Goal: Information Seeking & Learning: Learn about a topic

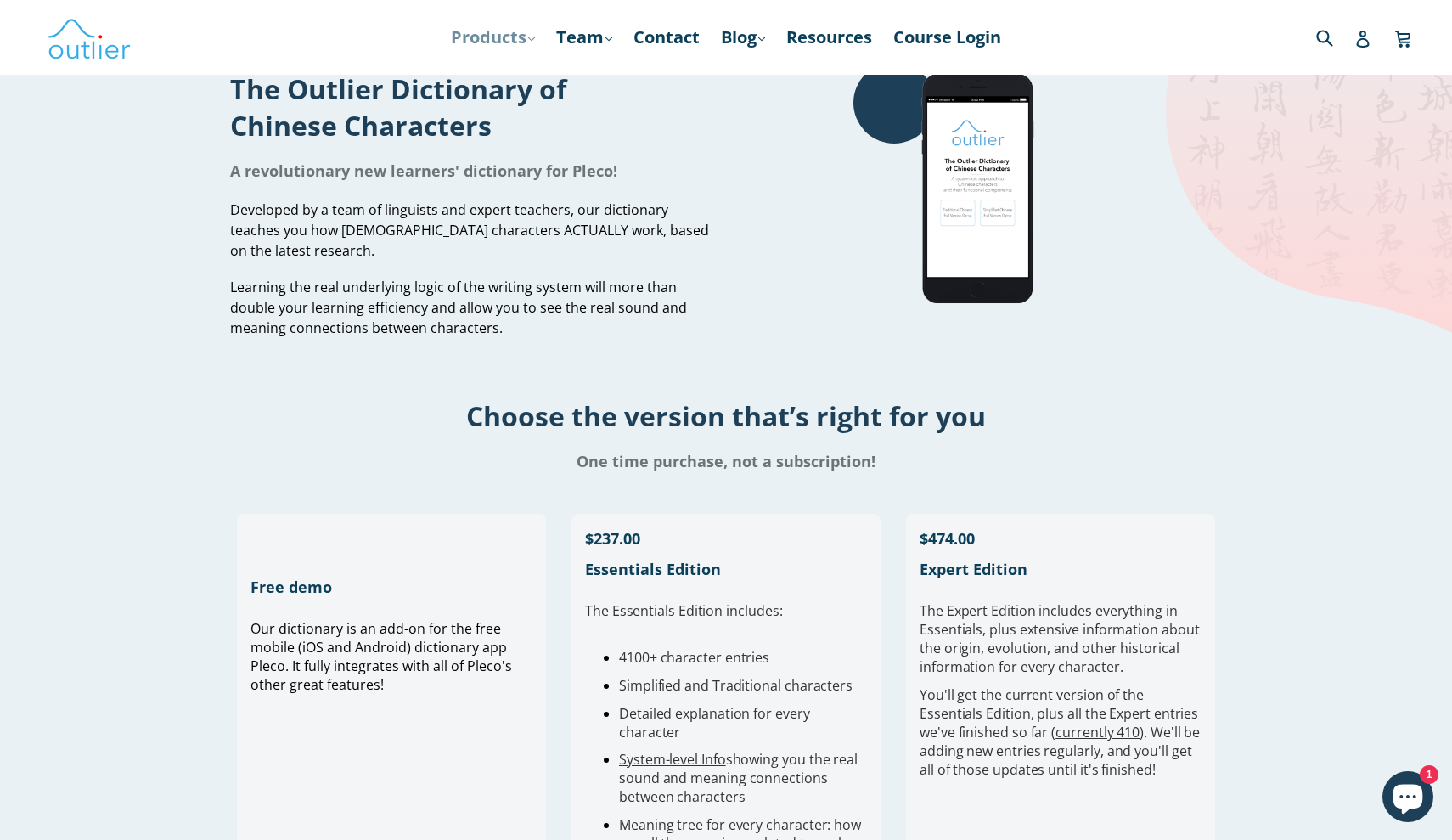
click at [505, 37] on link "Products .cls-1{fill:#231f20} expand" at bounding box center [493, 37] width 101 height 31
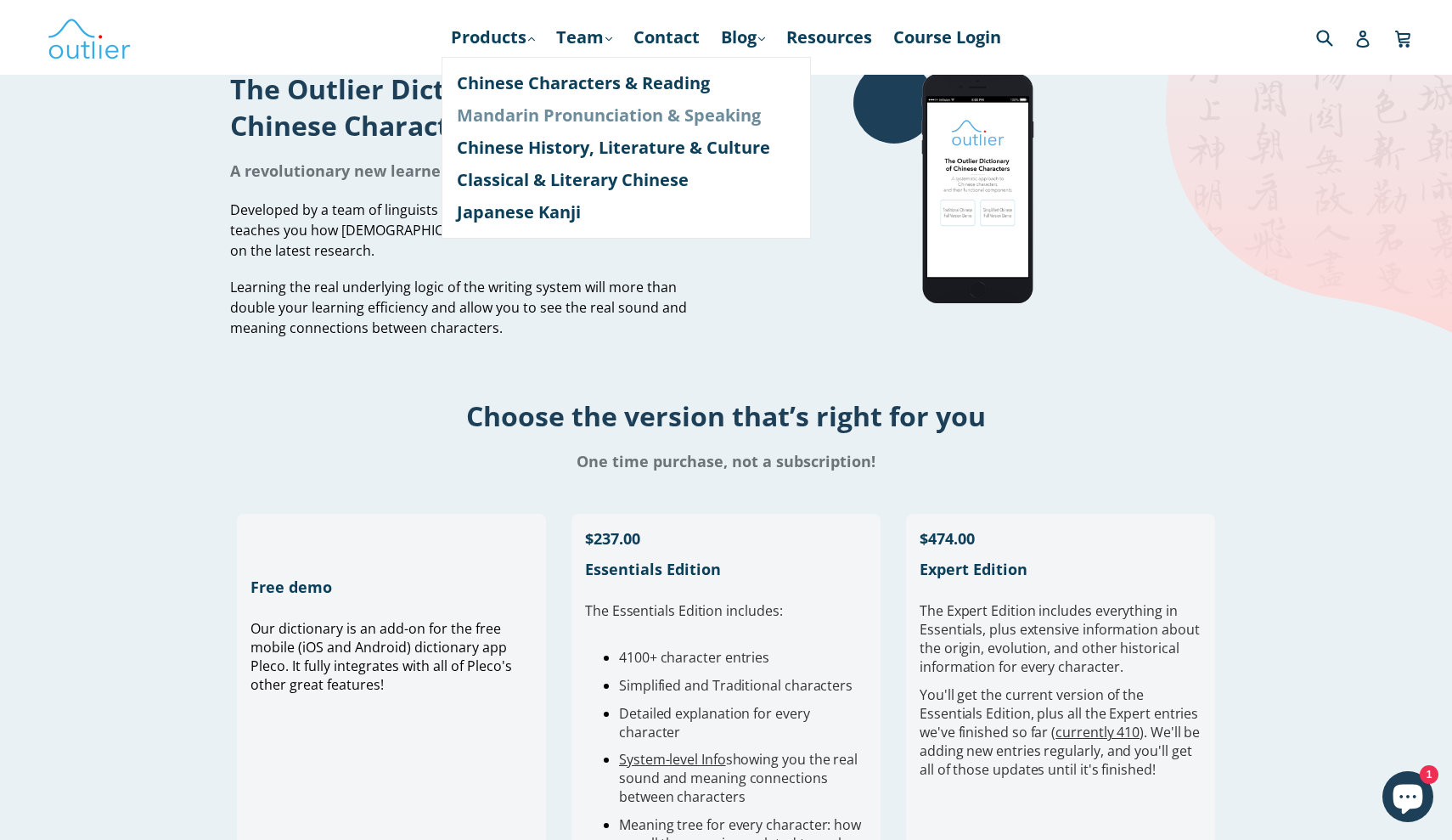
click at [526, 121] on link "Mandarin Pronunciation & Speaking" at bounding box center [626, 115] width 339 height 32
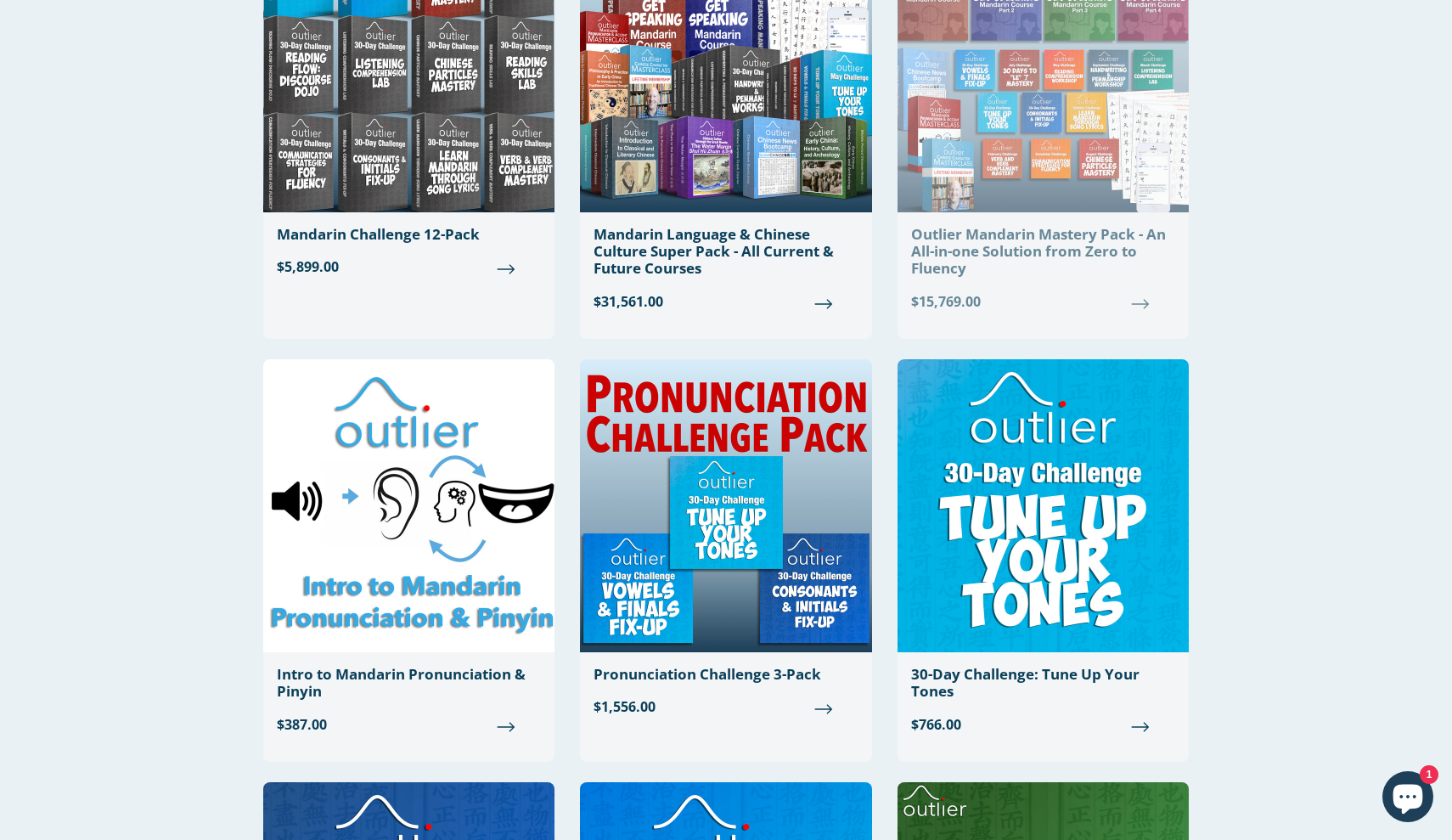
scroll to position [1085, 0]
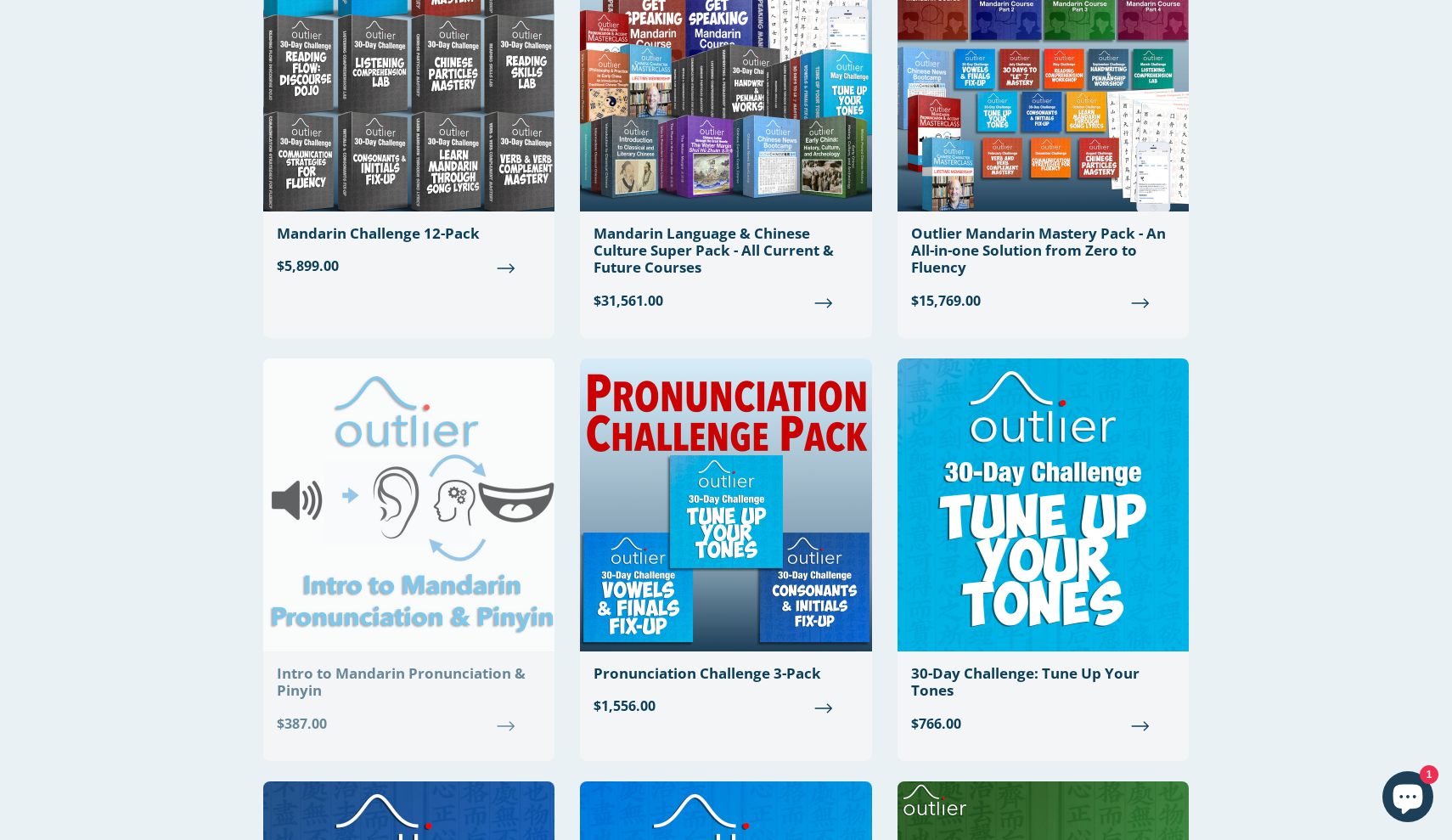
click at [493, 685] on div "Intro to Mandarin Pronunciation & Pinyin" at bounding box center [409, 682] width 264 height 35
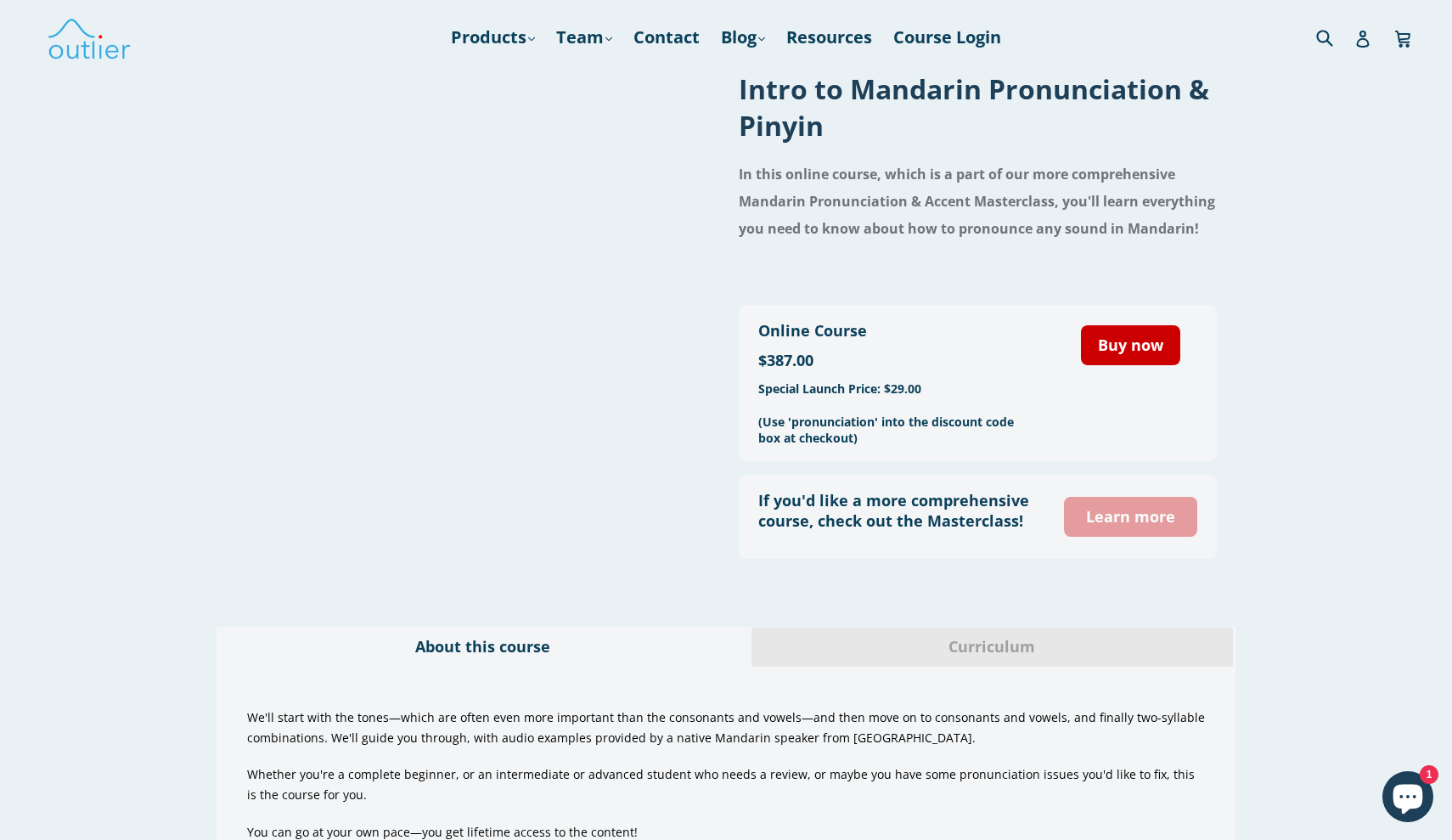
click at [1147, 532] on link "Learn more" at bounding box center [1131, 517] width 134 height 40
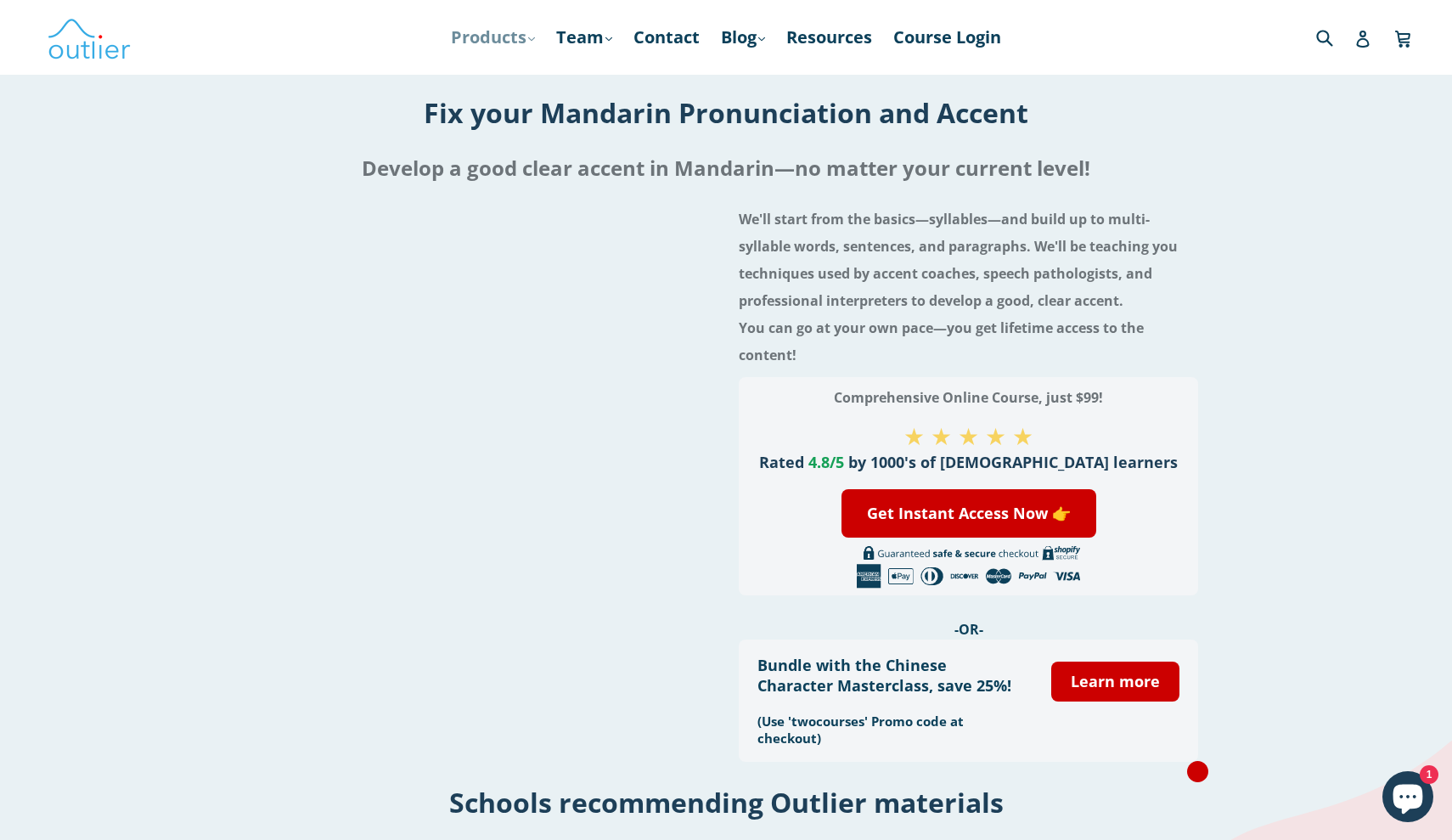
click at [517, 41] on link "Products .cls-1{fill:#231f20} expand" at bounding box center [493, 37] width 101 height 31
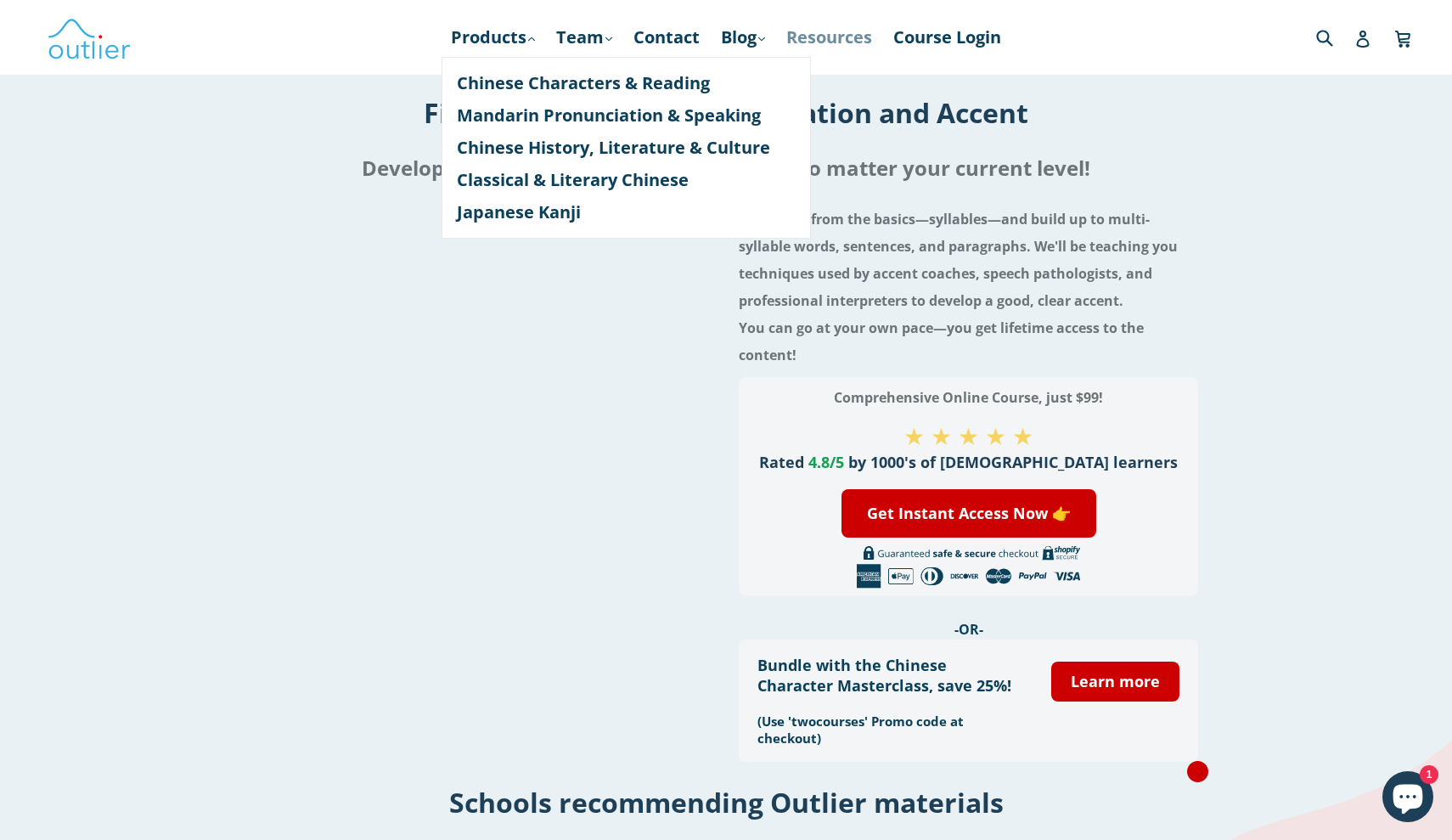
click at [849, 33] on link "Resources" at bounding box center [829, 37] width 103 height 31
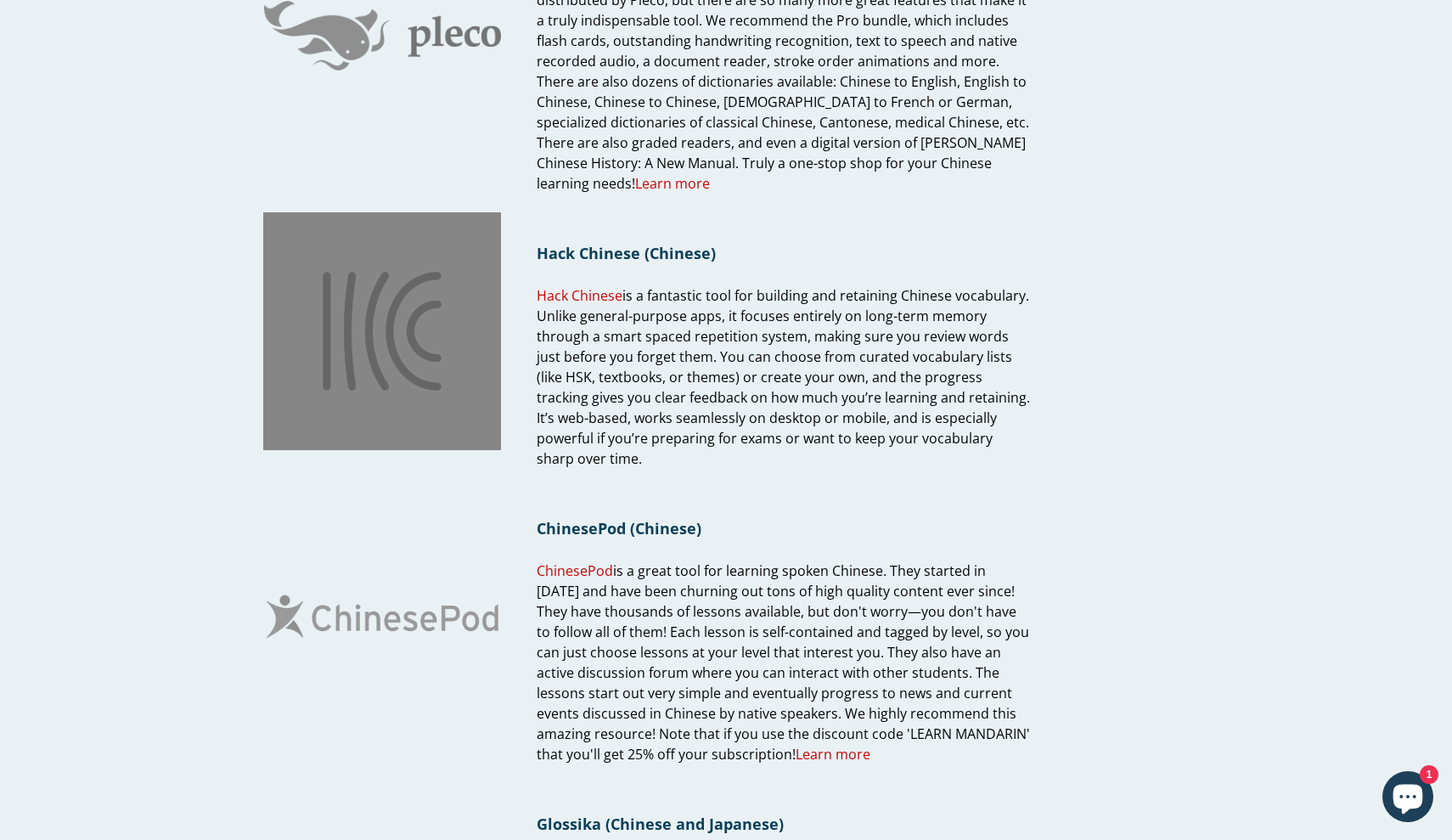
scroll to position [441, 0]
click at [591, 294] on link "Hack Chinese" at bounding box center [580, 295] width 86 height 20
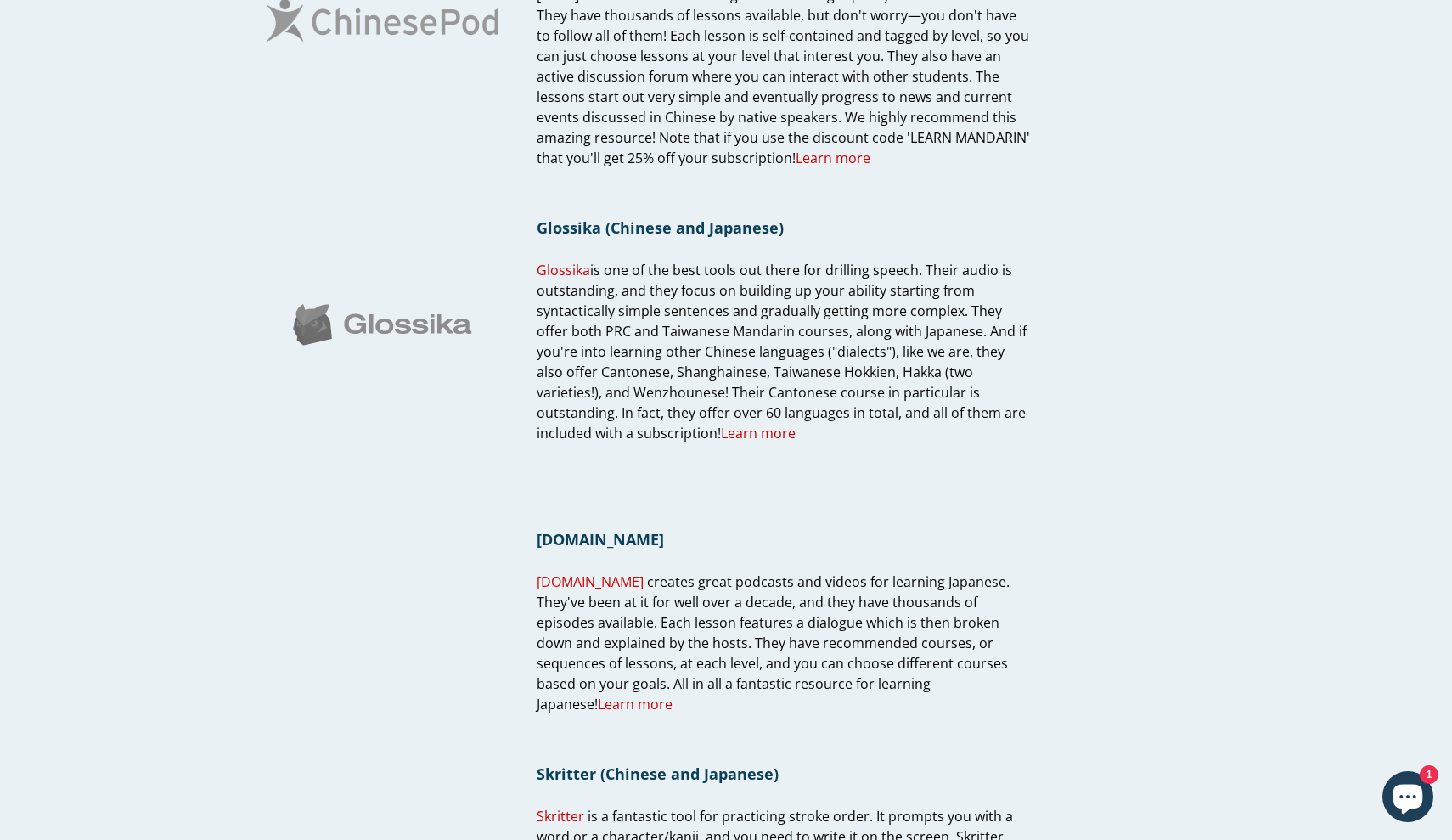
scroll to position [1036, 0]
click at [560, 260] on link "Glossika" at bounding box center [564, 270] width 54 height 20
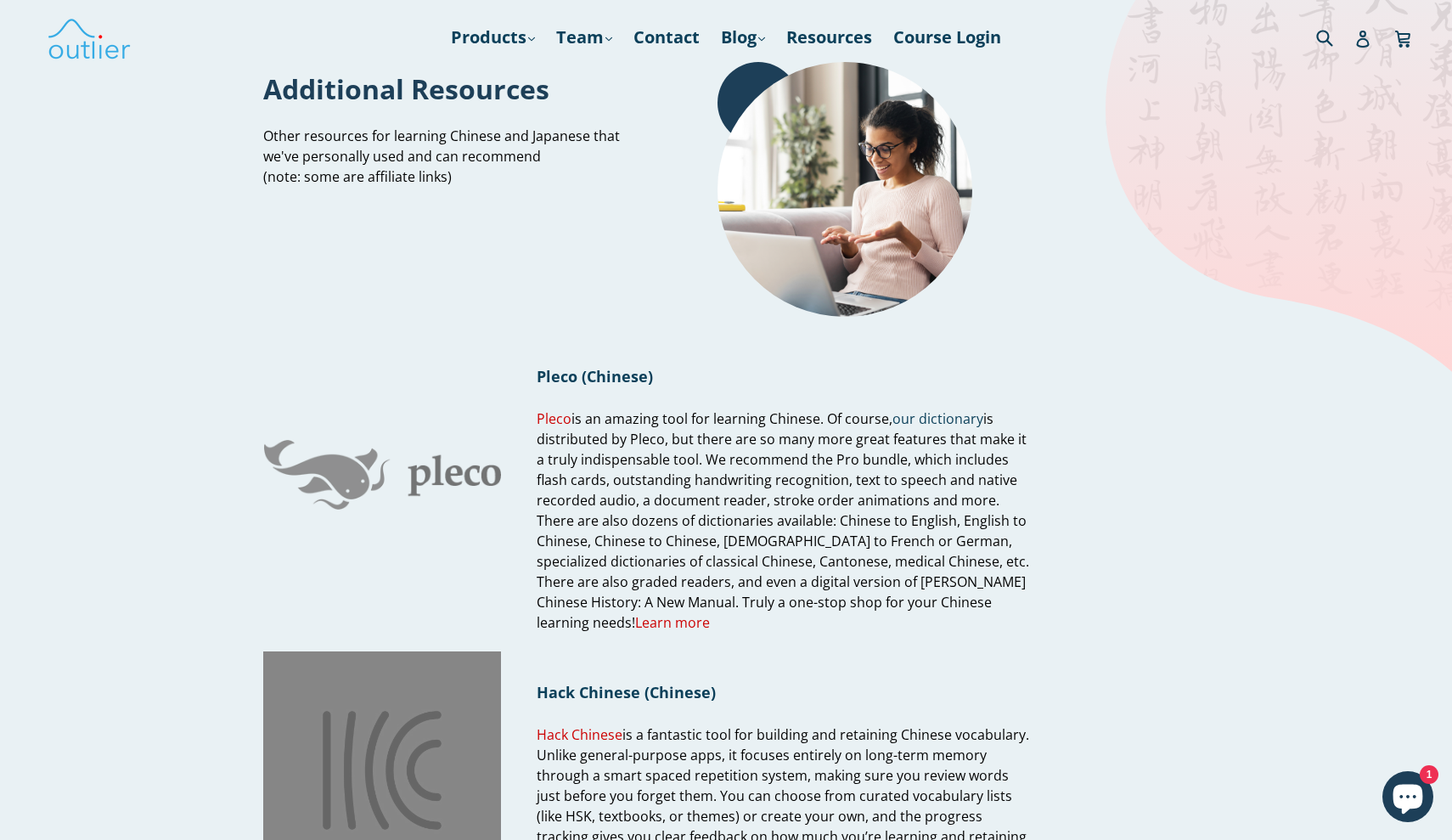
scroll to position [0, 0]
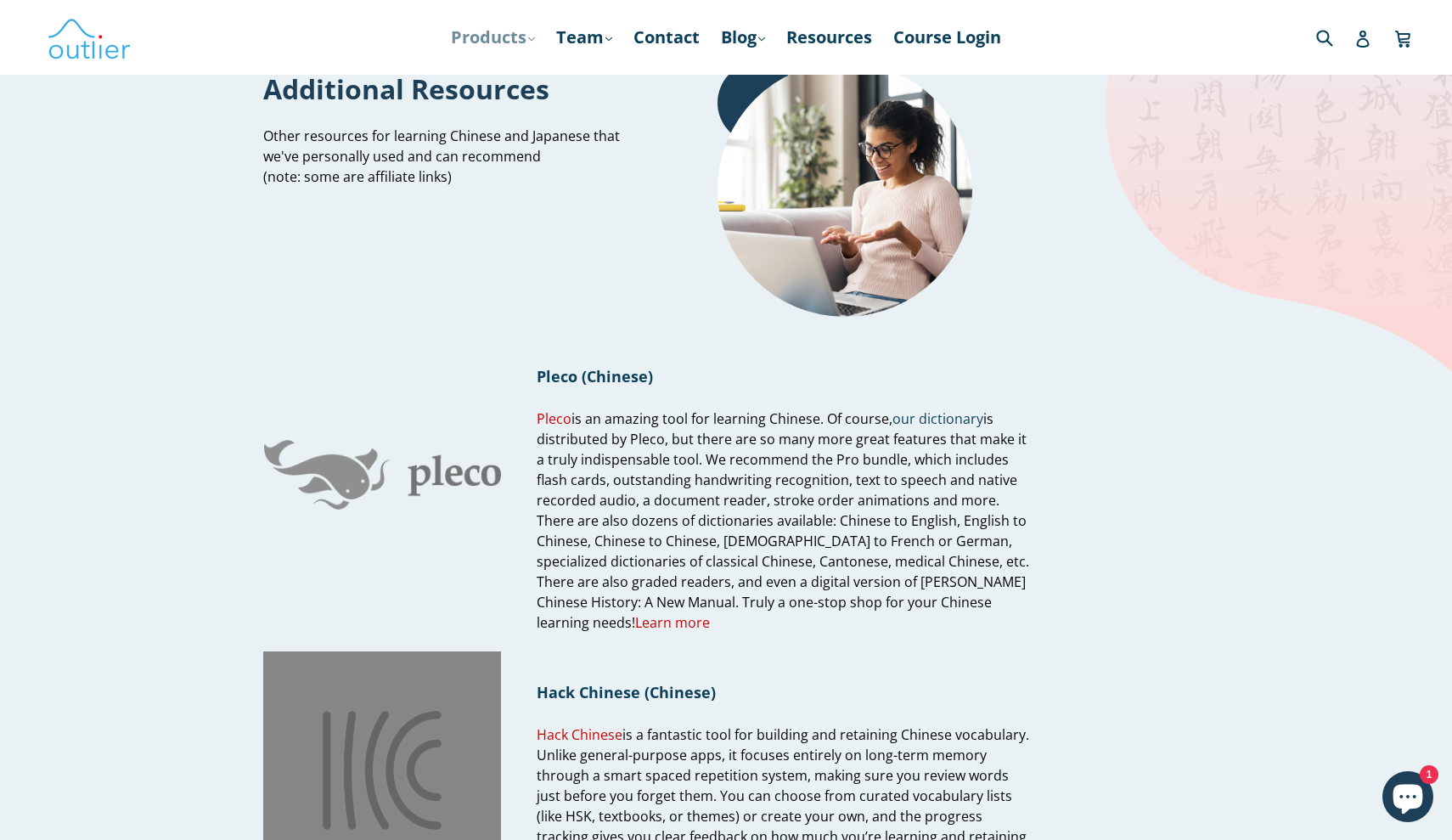
click at [500, 36] on link "Products .cls-1{fill:#231f20} expand" at bounding box center [493, 37] width 101 height 31
